Goal: Find specific page/section: Find specific page/section

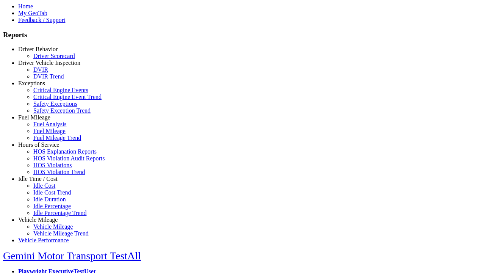
click at [44, 182] on link "Idle Time / Cost" at bounding box center [37, 179] width 39 height 6
click at [49, 189] on link "Idle Cost" at bounding box center [44, 185] width 22 height 6
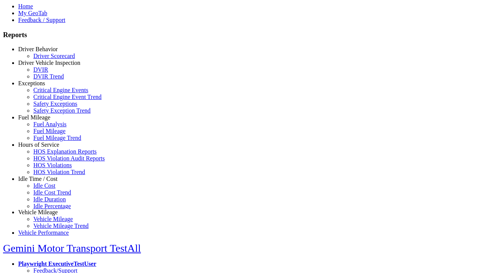
scroll to position [5, 0]
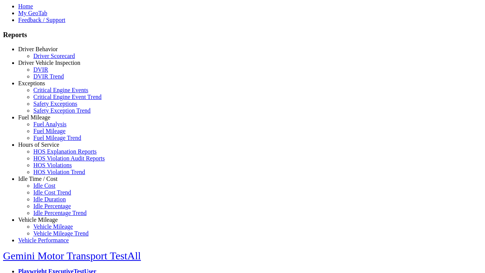
type input "**********"
